Goal: Task Accomplishment & Management: Manage account settings

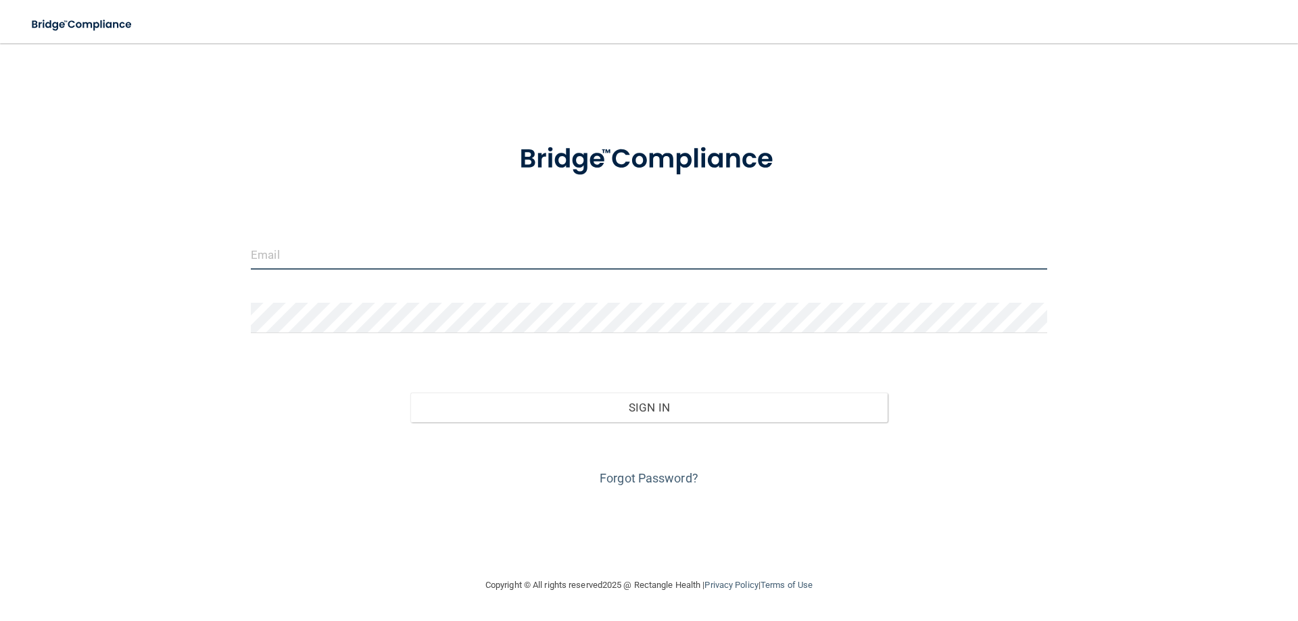
click at [379, 251] on input "email" at bounding box center [649, 254] width 796 height 30
type input "[EMAIL_ADDRESS][DOMAIN_NAME]"
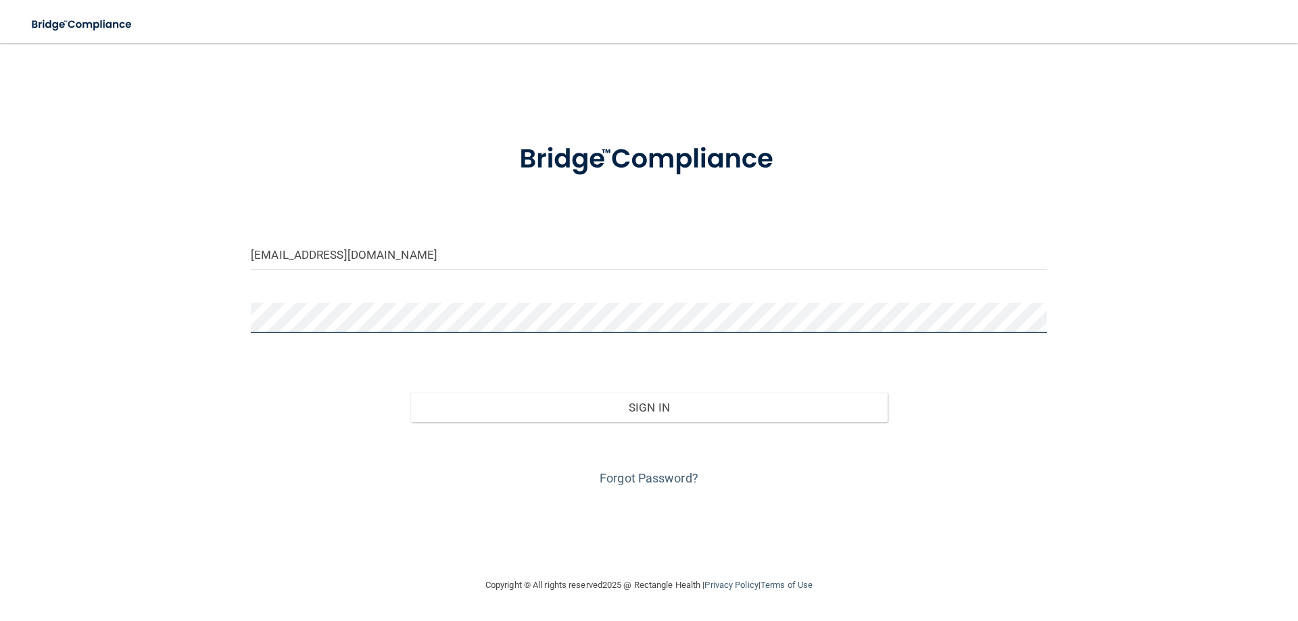
click at [410, 393] on button "Sign In" at bounding box center [649, 408] width 478 height 30
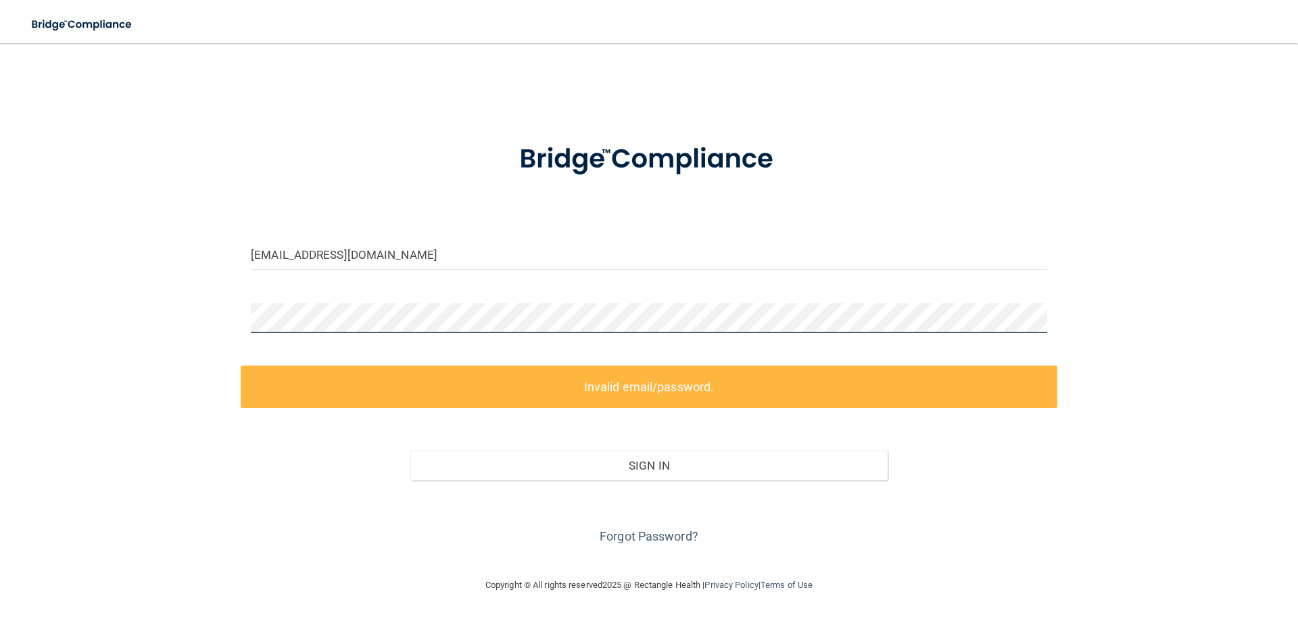
click at [239, 320] on div "[EMAIL_ADDRESS][DOMAIN_NAME] Invalid email/password. You don't have permission …" at bounding box center [649, 310] width 1244 height 507
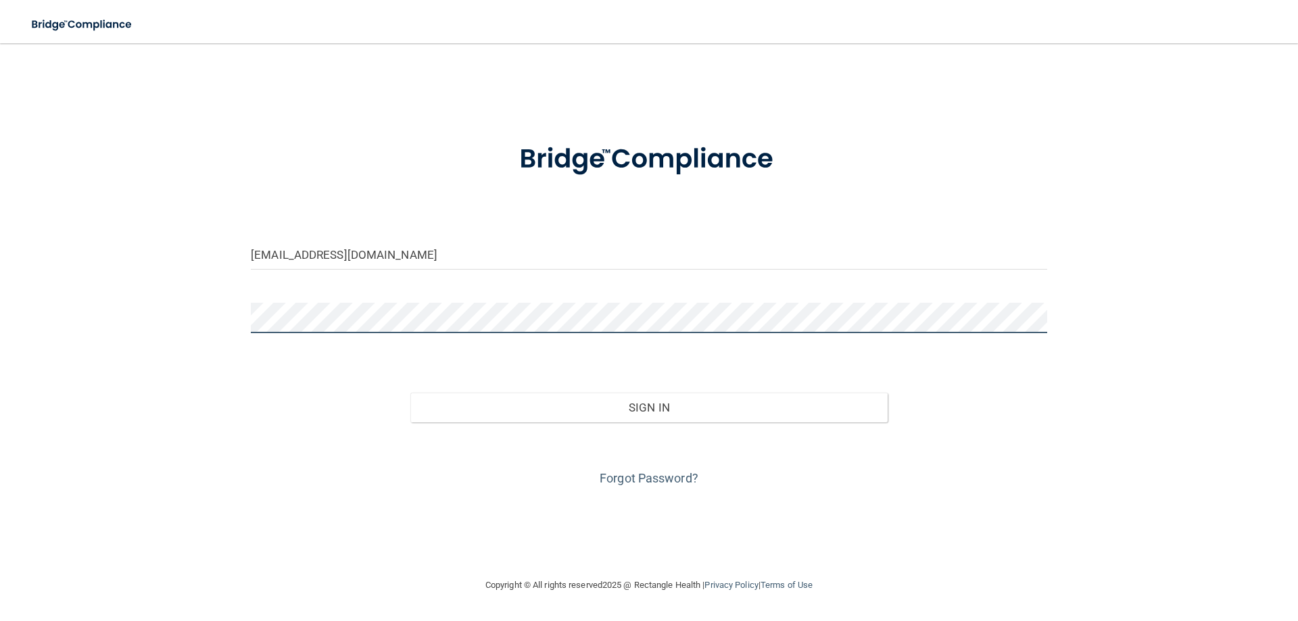
click at [410, 393] on button "Sign In" at bounding box center [649, 408] width 478 height 30
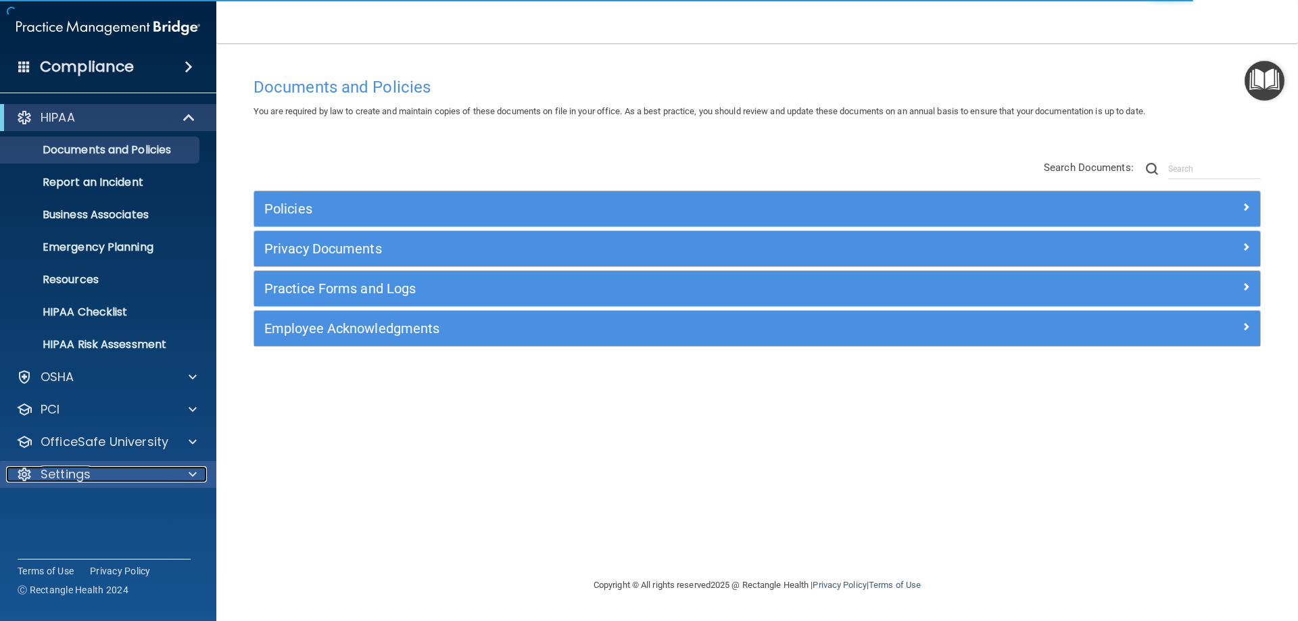
click at [76, 473] on p "Settings" at bounding box center [66, 474] width 50 height 16
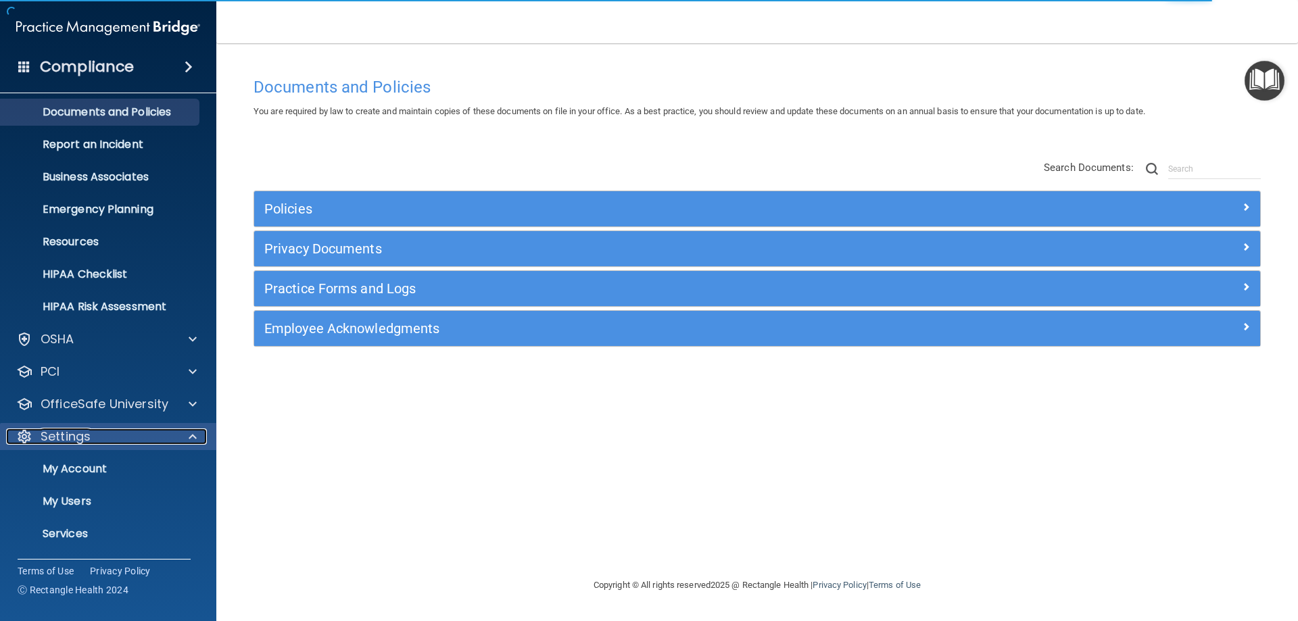
scroll to position [70, 0]
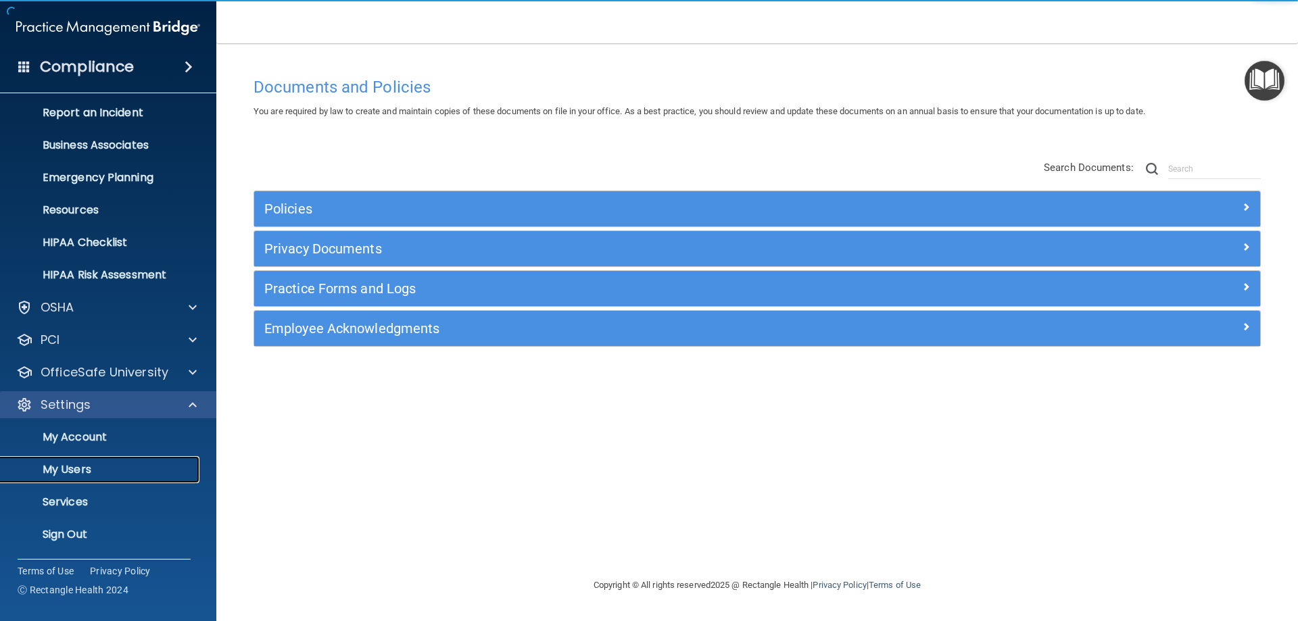
click at [81, 472] on p "My Users" at bounding box center [101, 470] width 185 height 14
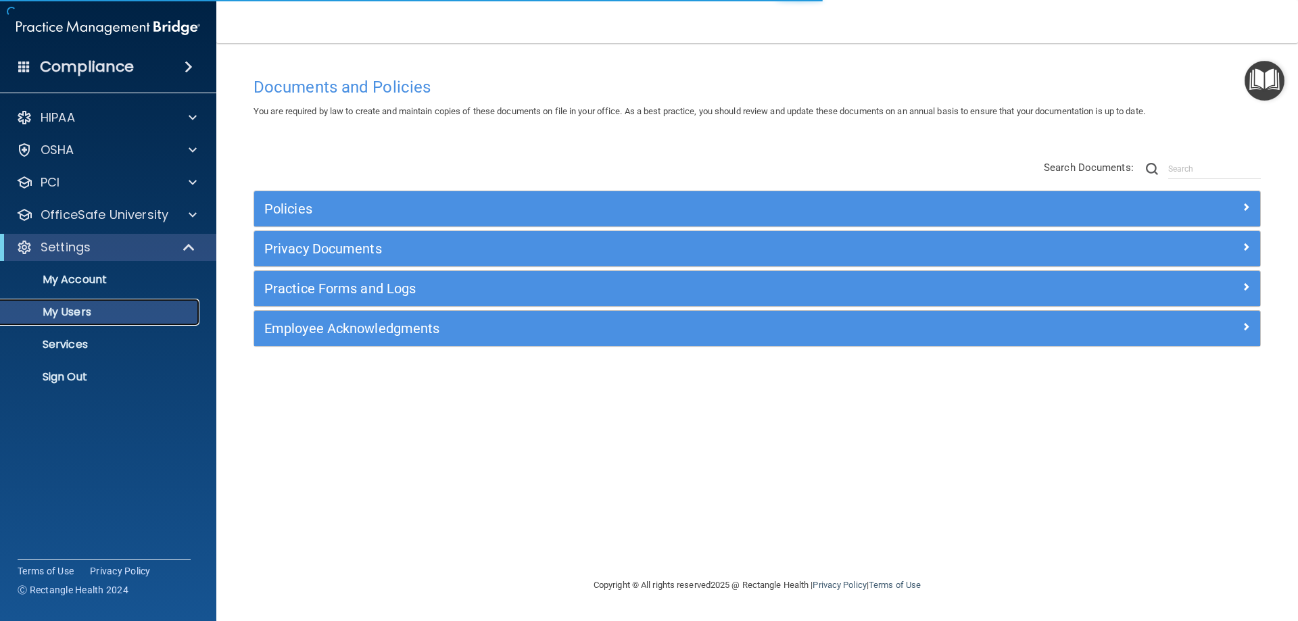
select select "20"
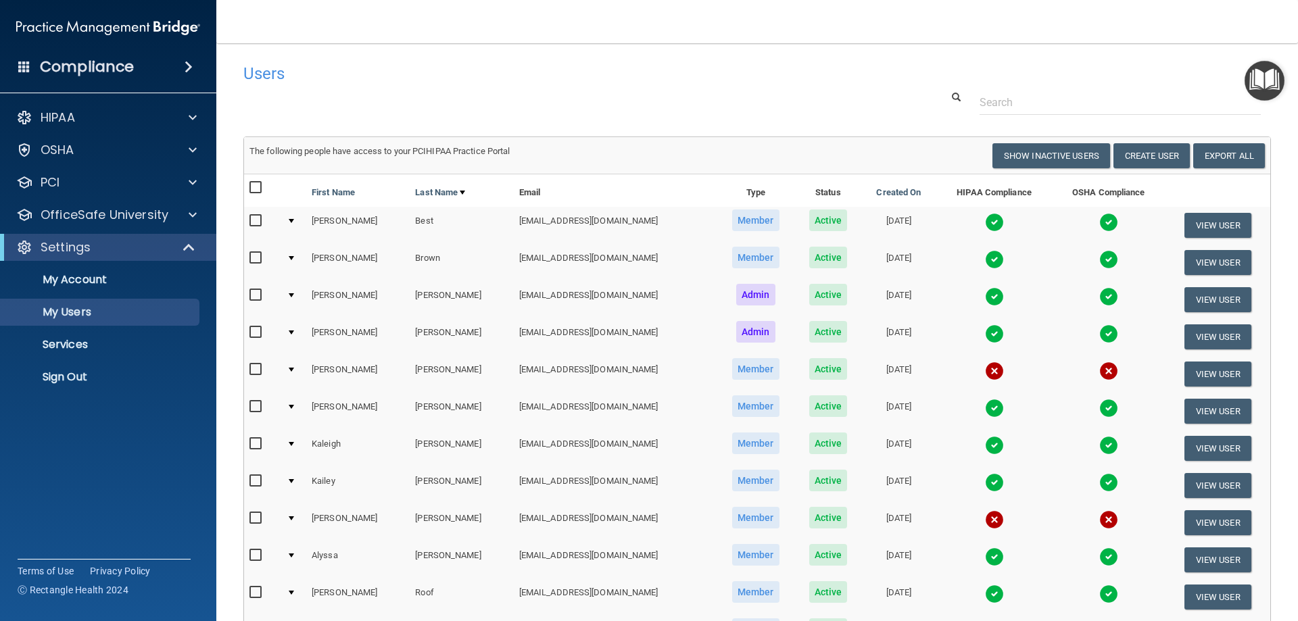
click at [256, 368] on input "checkbox" at bounding box center [257, 369] width 16 height 11
checkbox input "true"
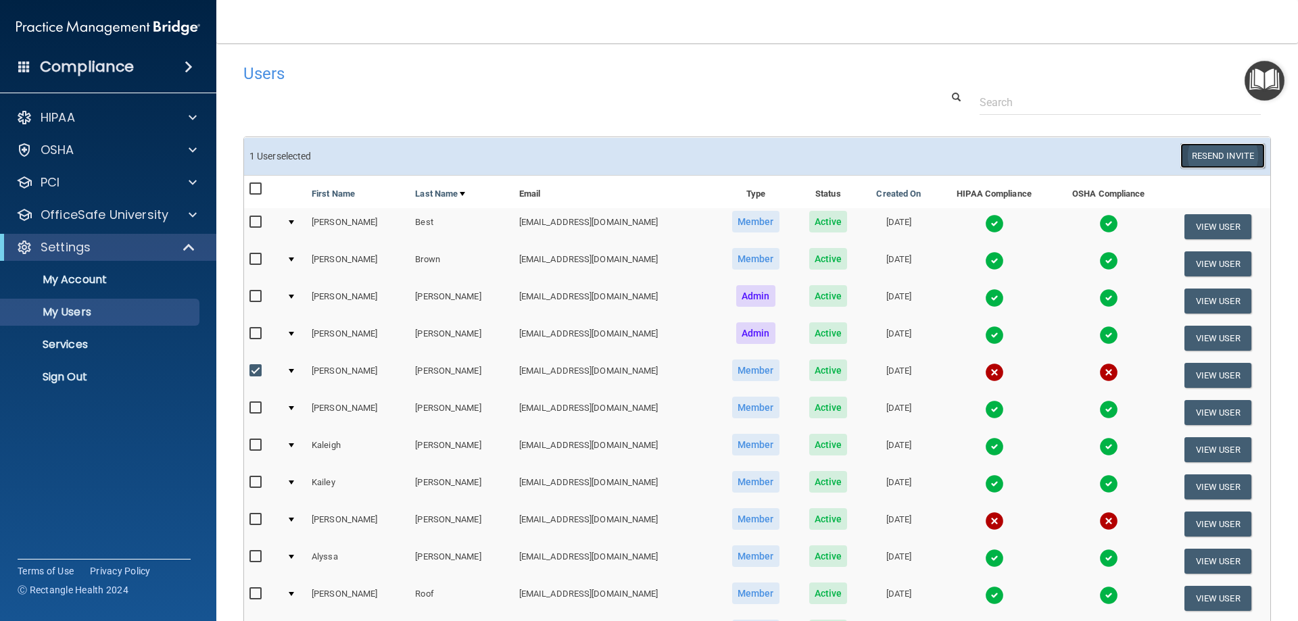
click at [1193, 149] on button "Resend Invite" at bounding box center [1222, 155] width 85 height 25
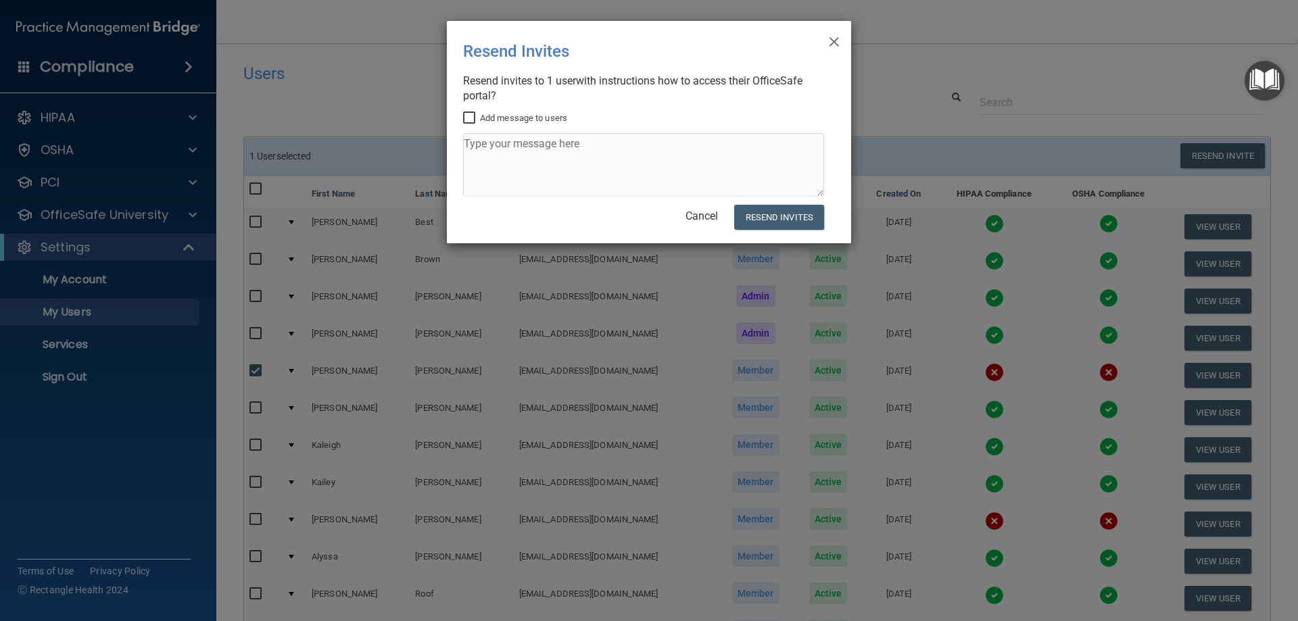
click at [469, 116] on input "Add message to users" at bounding box center [471, 118] width 16 height 11
checkbox input "true"
click at [786, 211] on button "Resend Invites" at bounding box center [779, 217] width 90 height 25
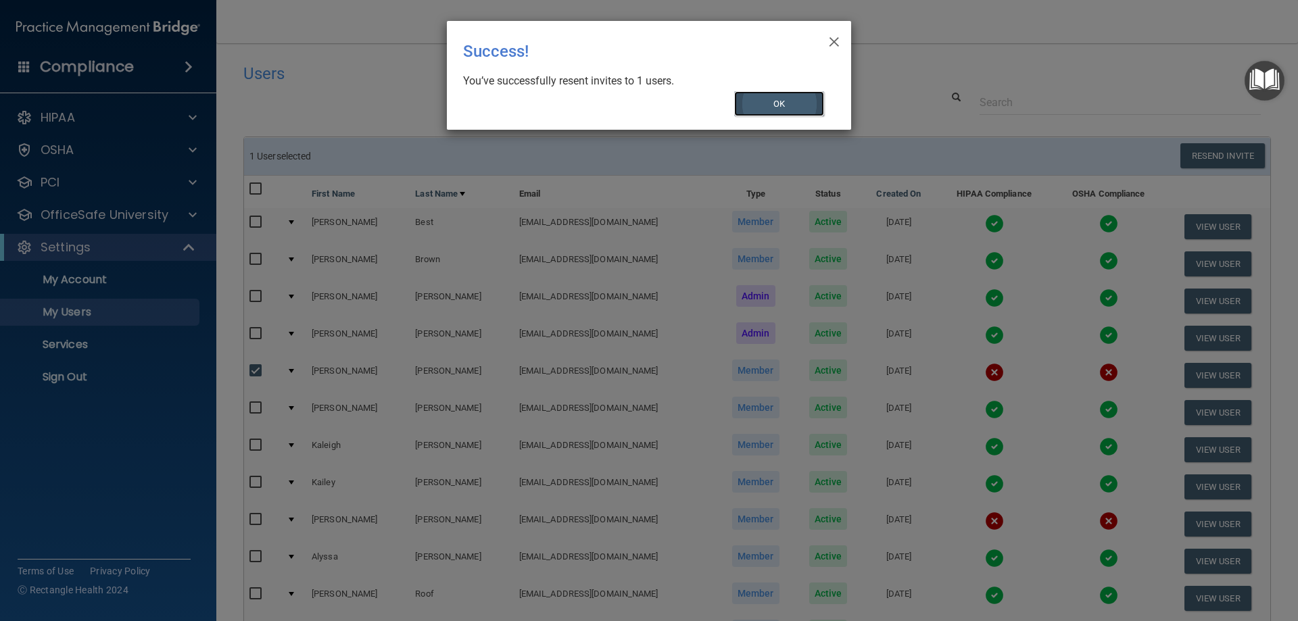
click at [784, 97] on button "OK" at bounding box center [779, 103] width 91 height 25
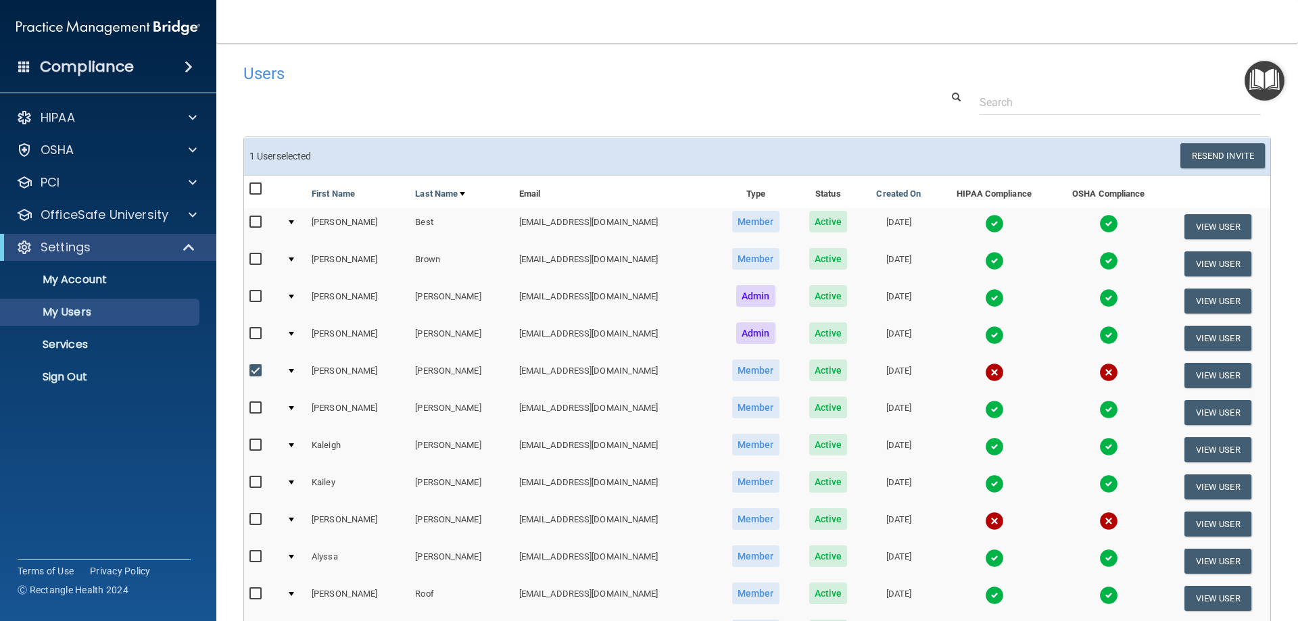
click at [252, 370] on input "checkbox" at bounding box center [257, 371] width 16 height 11
checkbox input "false"
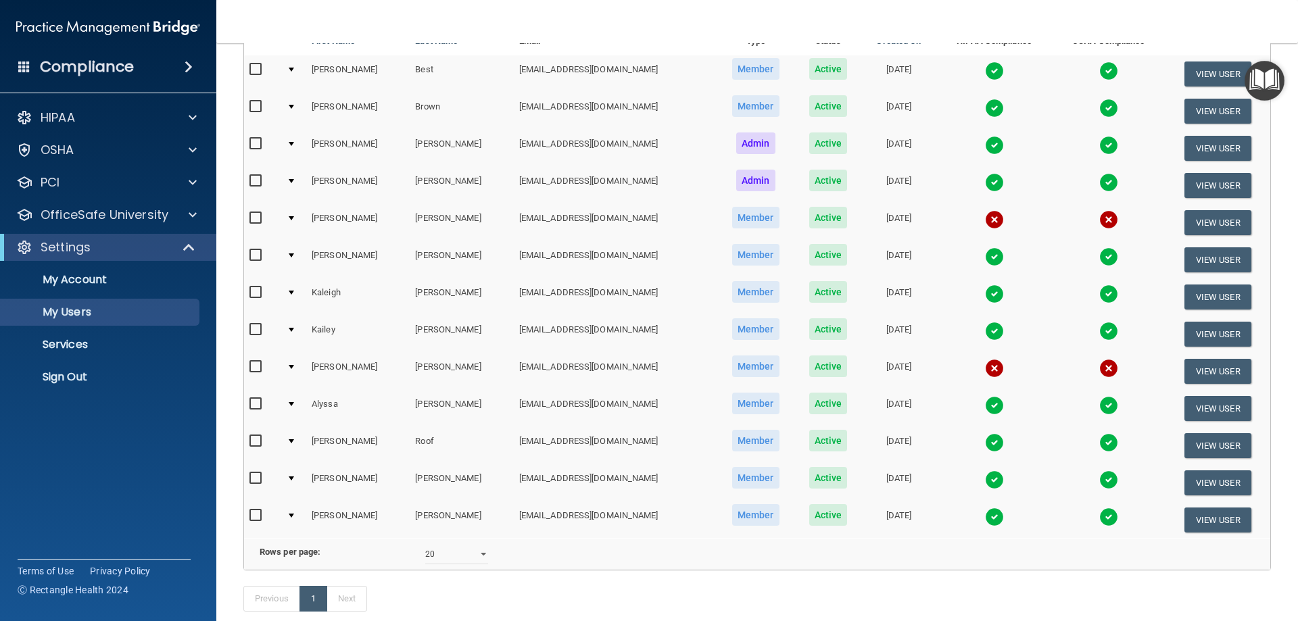
scroll to position [203, 0]
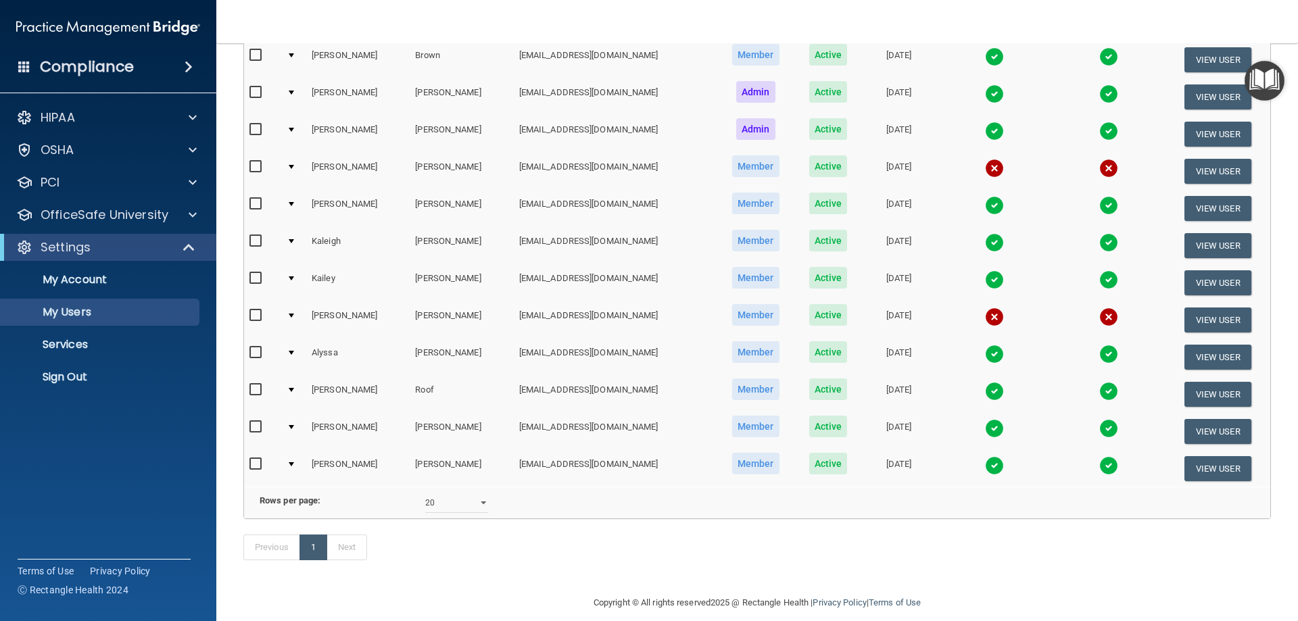
click at [252, 315] on input "checkbox" at bounding box center [257, 315] width 16 height 11
checkbox input "true"
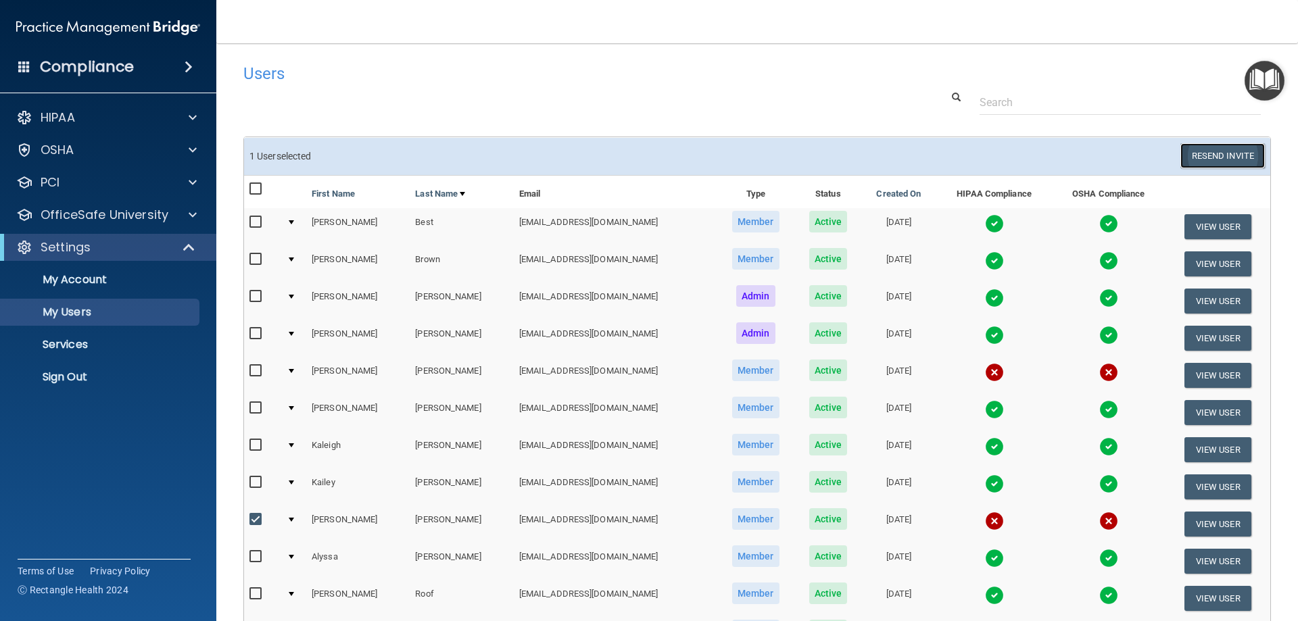
click at [1185, 151] on button "Resend Invite" at bounding box center [1222, 155] width 85 height 25
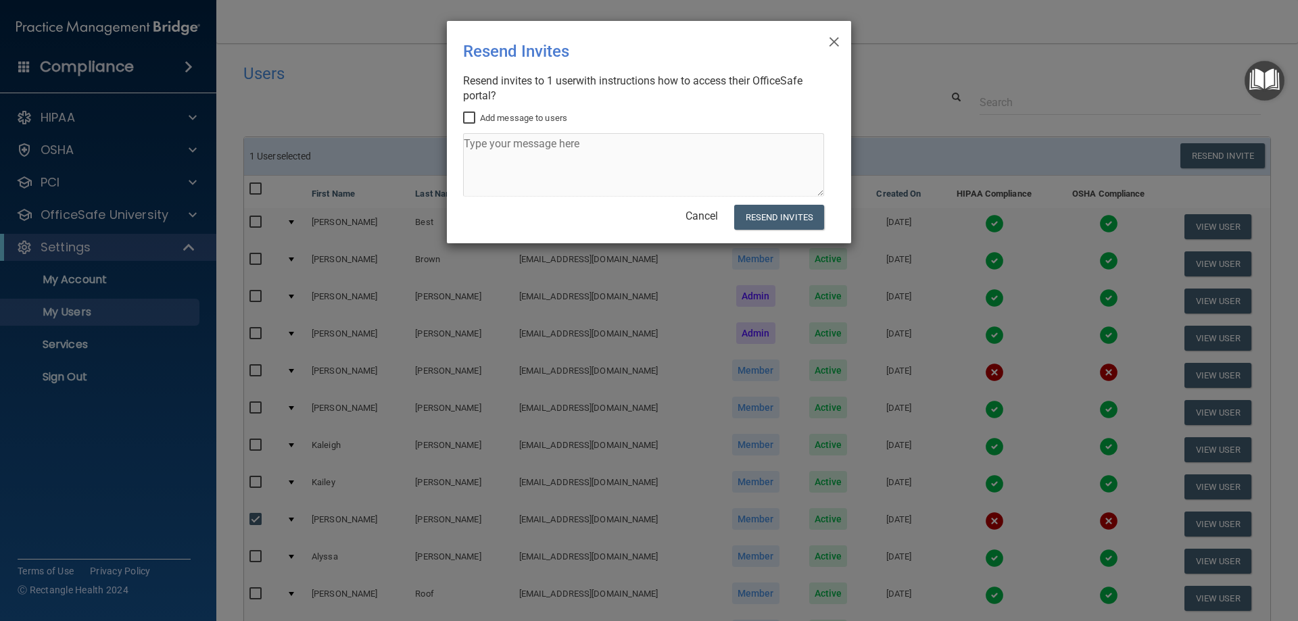
click at [468, 117] on input "Add message to users" at bounding box center [471, 118] width 16 height 11
checkbox input "true"
click at [470, 146] on textarea at bounding box center [643, 165] width 361 height 64
click at [575, 145] on textarea "Time to renew your Hippa and [PERSON_NAME] please" at bounding box center [643, 165] width 361 height 64
click at [581, 138] on textarea "Time to renew your Hipa and [PERSON_NAME] please" at bounding box center [643, 165] width 361 height 64
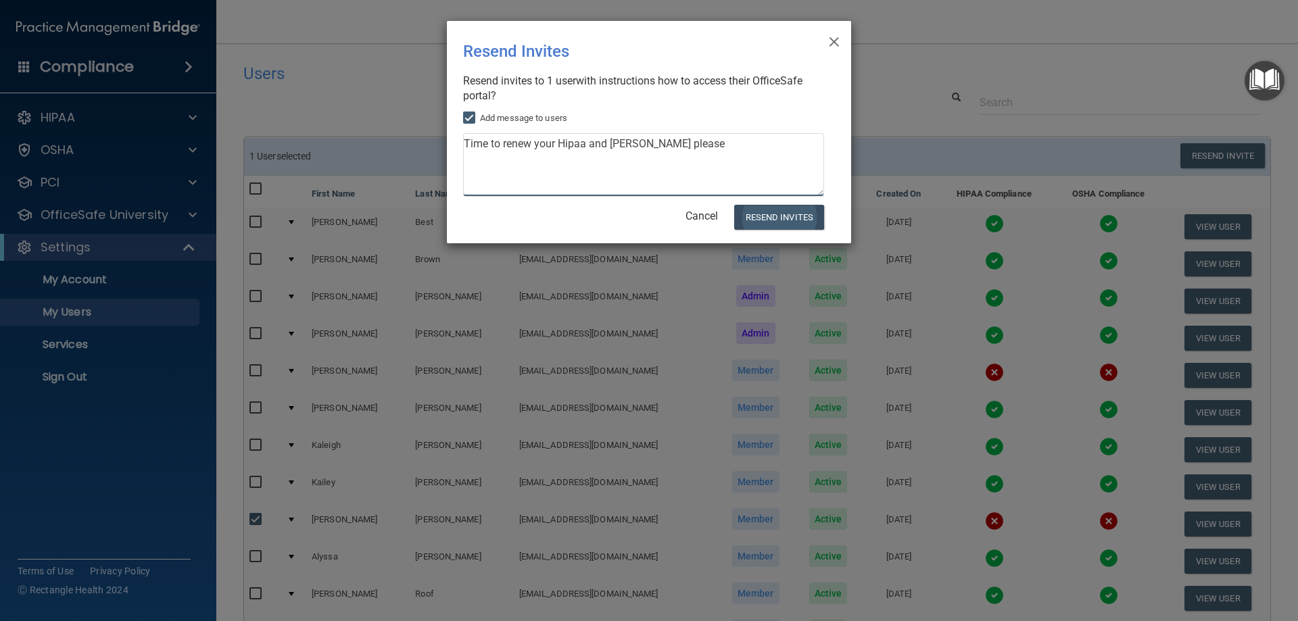
type textarea "Time to renew your Hipaa and [PERSON_NAME] please"
click at [773, 218] on button "Resend Invites" at bounding box center [779, 217] width 90 height 25
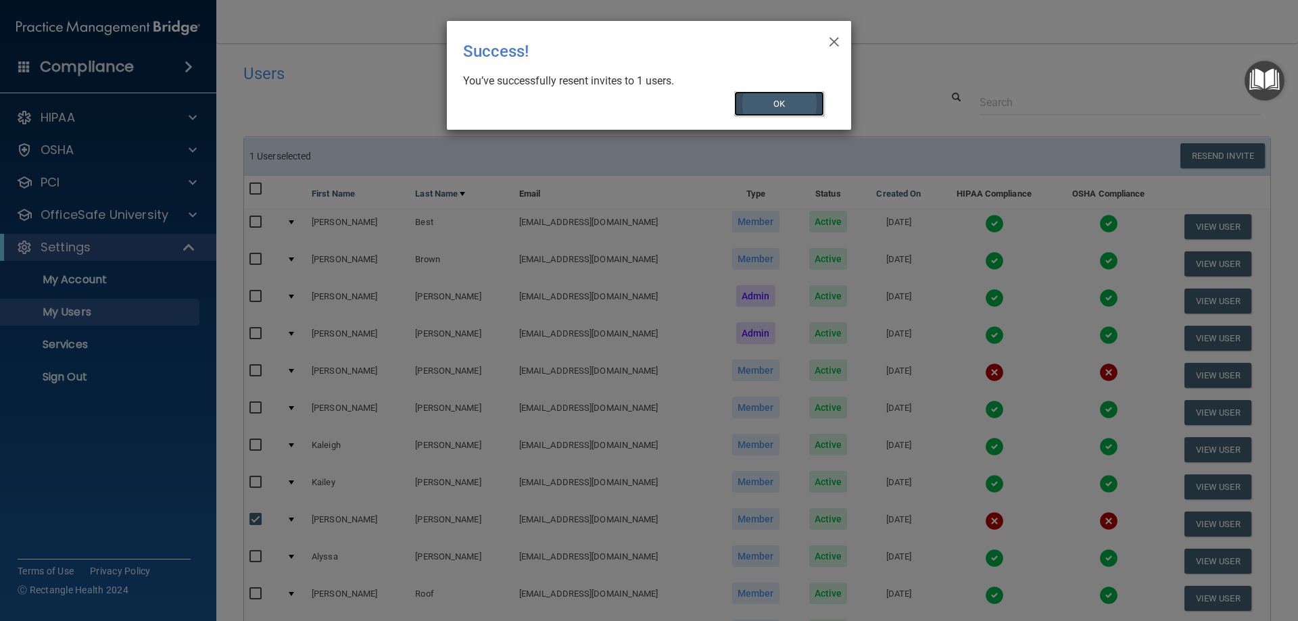
click at [789, 103] on button "OK" at bounding box center [779, 103] width 91 height 25
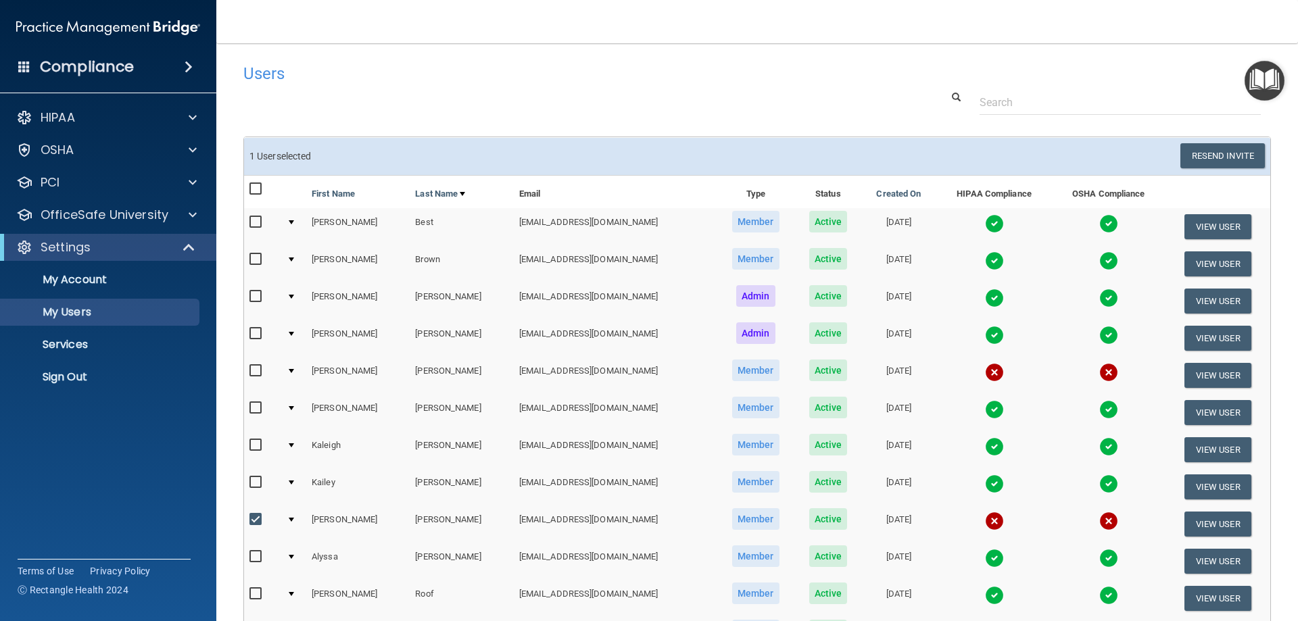
click at [256, 514] on input "checkbox" at bounding box center [257, 519] width 16 height 11
checkbox input "false"
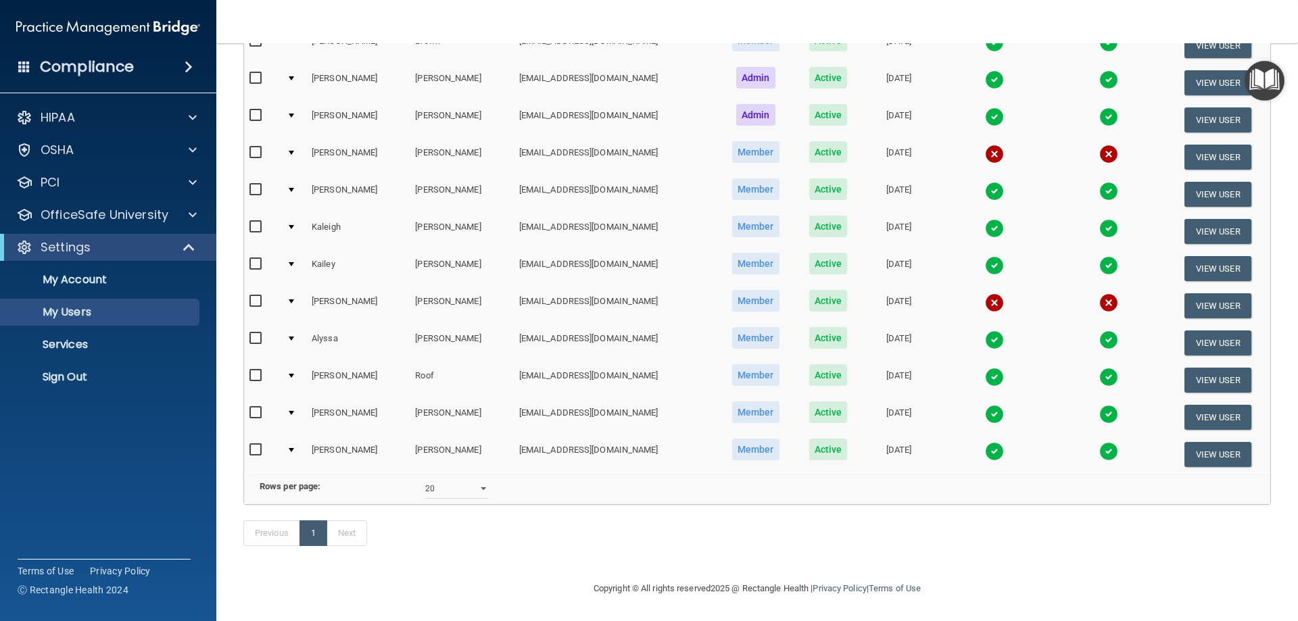
scroll to position [34, 0]
